Goal: Transaction & Acquisition: Book appointment/travel/reservation

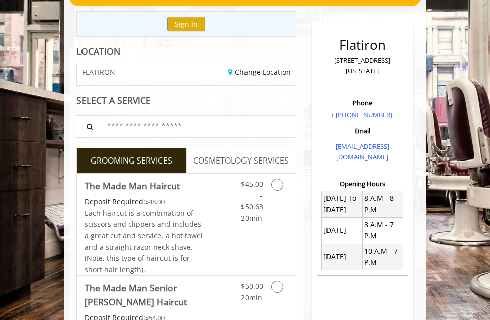
scroll to position [101, 0]
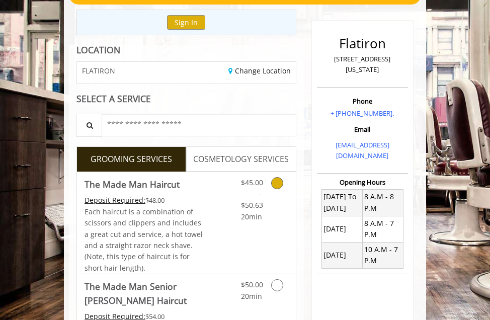
click at [265, 196] on div "$45.00 - $50.63 20min" at bounding box center [252, 197] width 36 height 50
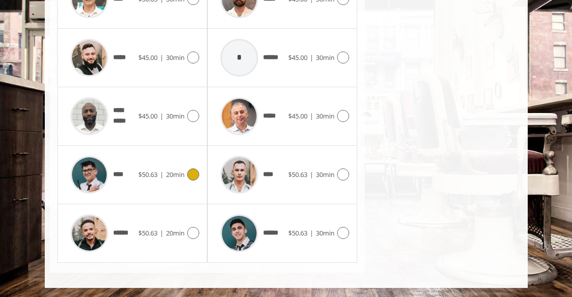
scroll to position [526, 0]
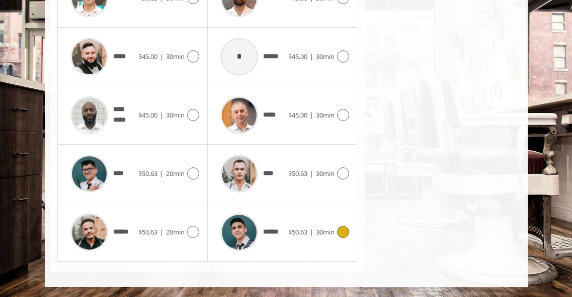
click at [302, 242] on div "****** $50.63 | 30min" at bounding box center [282, 232] width 134 height 48
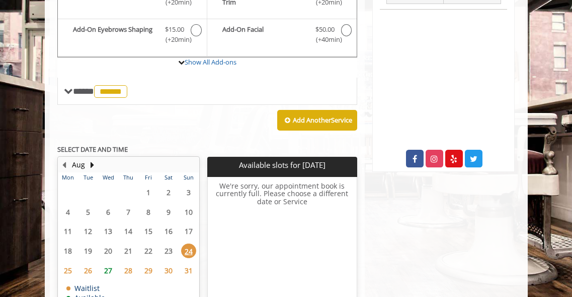
scroll to position [347, 0]
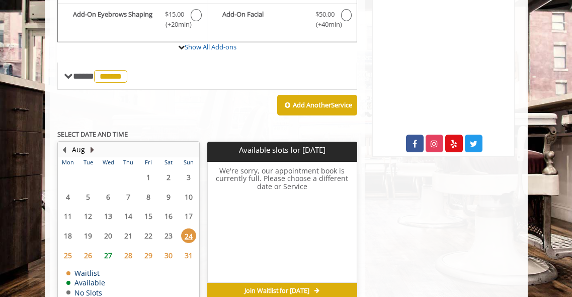
click at [92, 148] on button "Next Month" at bounding box center [93, 149] width 8 height 11
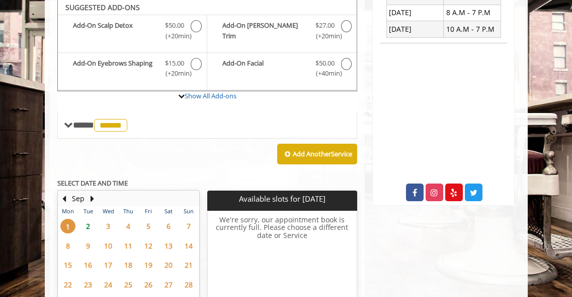
scroll to position [297, 0]
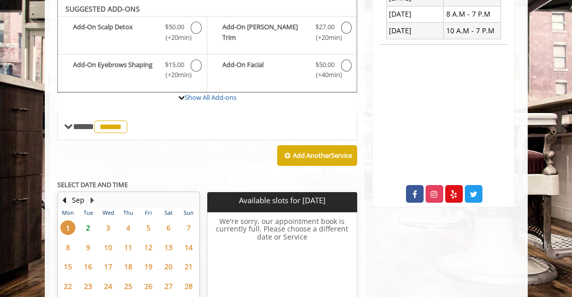
click at [94, 203] on button "Next Month" at bounding box center [93, 199] width 8 height 11
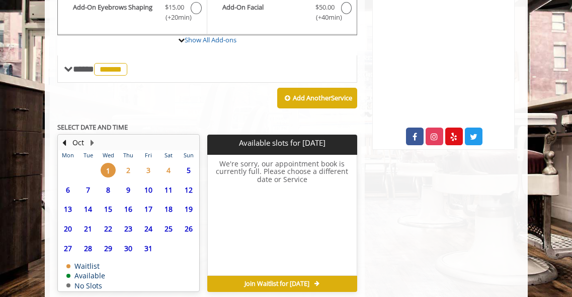
scroll to position [397, 0]
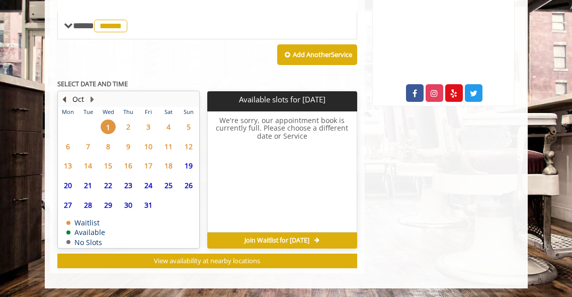
click at [66, 100] on button "Previous Month" at bounding box center [64, 99] width 8 height 11
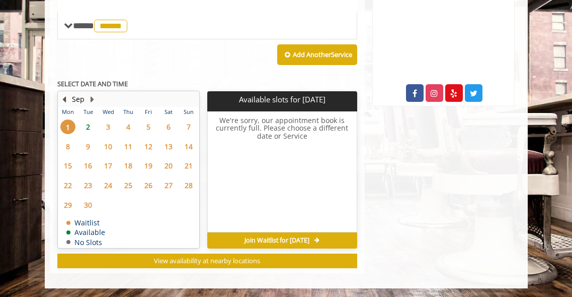
click at [66, 100] on button "Previous Month" at bounding box center [64, 99] width 8 height 11
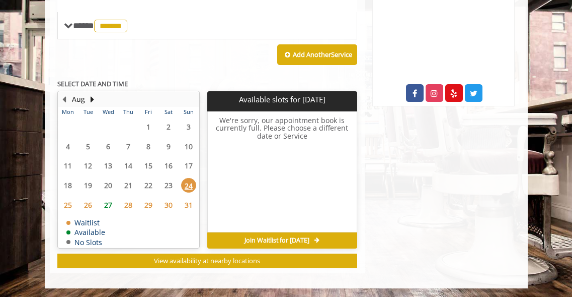
click at [106, 205] on span "27" at bounding box center [108, 204] width 15 height 15
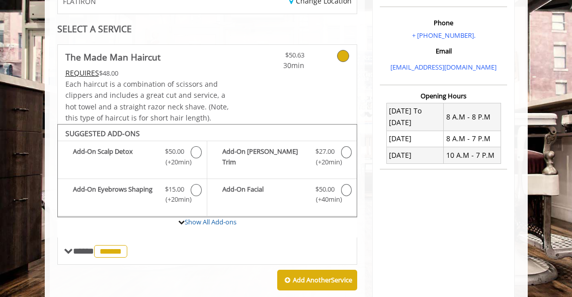
scroll to position [162, 0]
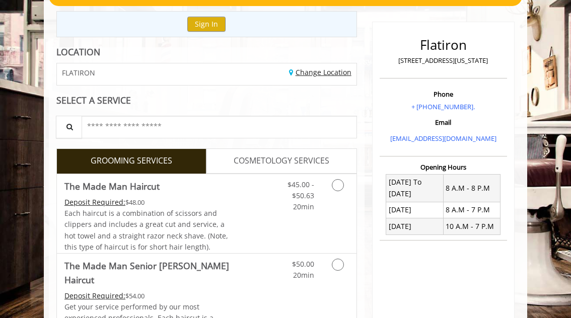
scroll to position [201, 0]
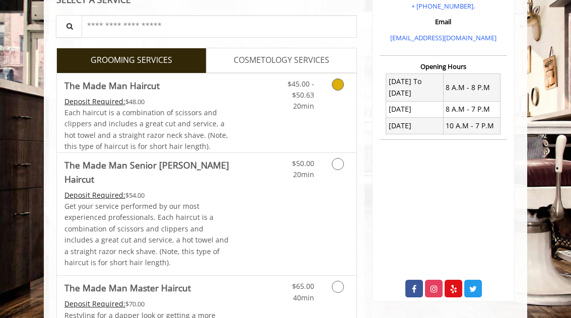
click at [316, 124] on div "$45.00 - $50.63 20min" at bounding box center [318, 113] width 75 height 79
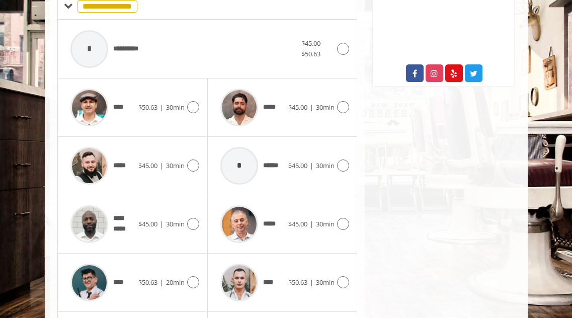
scroll to position [505, 0]
